Goal: Navigation & Orientation: Understand site structure

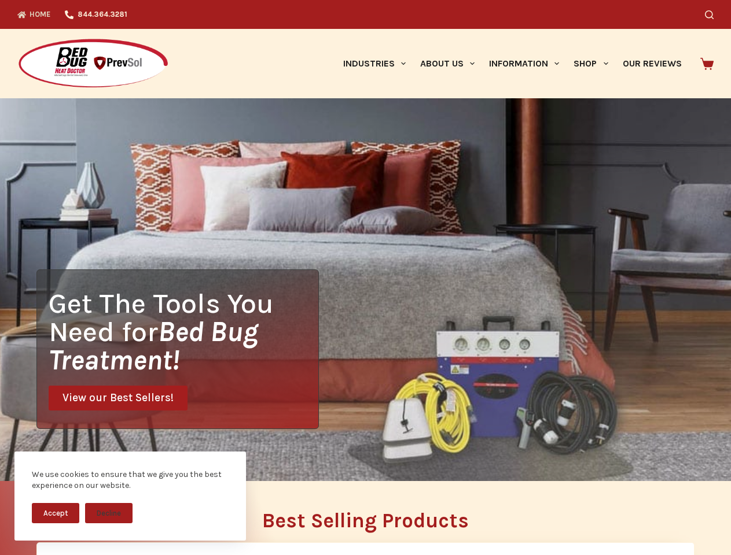
click at [365, 278] on div "Get The Tools You Need for Bed Bug Treatment! View our Best Sellers!" at bounding box center [365, 289] width 731 height 383
click at [56, 513] on button "Accept" at bounding box center [55, 513] width 47 height 20
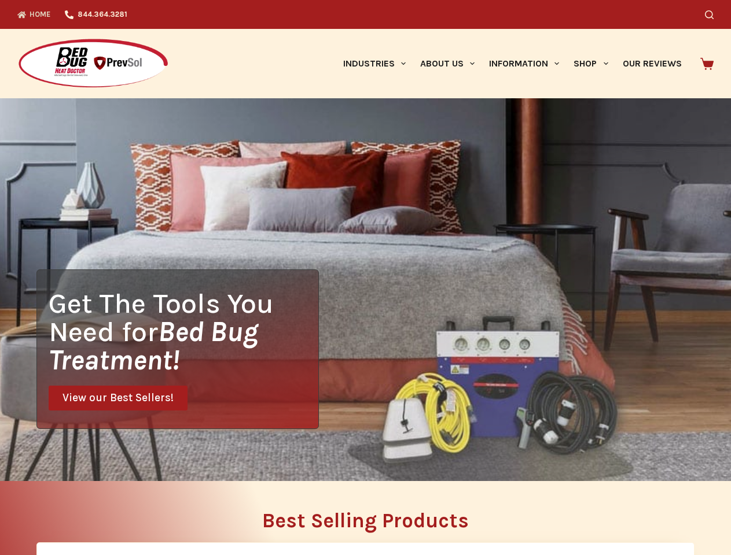
click at [109, 513] on button "Decline" at bounding box center [108, 522] width 47 height 20
click at [713, 14] on icon "Search" at bounding box center [709, 14] width 9 height 9
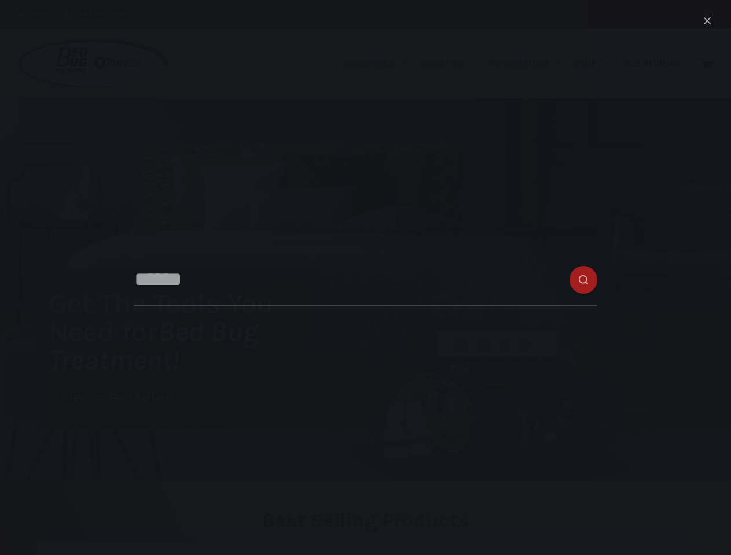
click at [378, 64] on link "Industries" at bounding box center [374, 63] width 77 height 69
click at [452, 64] on link "About Us" at bounding box center [446, 63] width 69 height 69
click at [529, 64] on link "Information" at bounding box center [524, 63] width 84 height 69
click at [595, 64] on link "Shop" at bounding box center [590, 63] width 49 height 69
